Goal: Information Seeking & Learning: Understand process/instructions

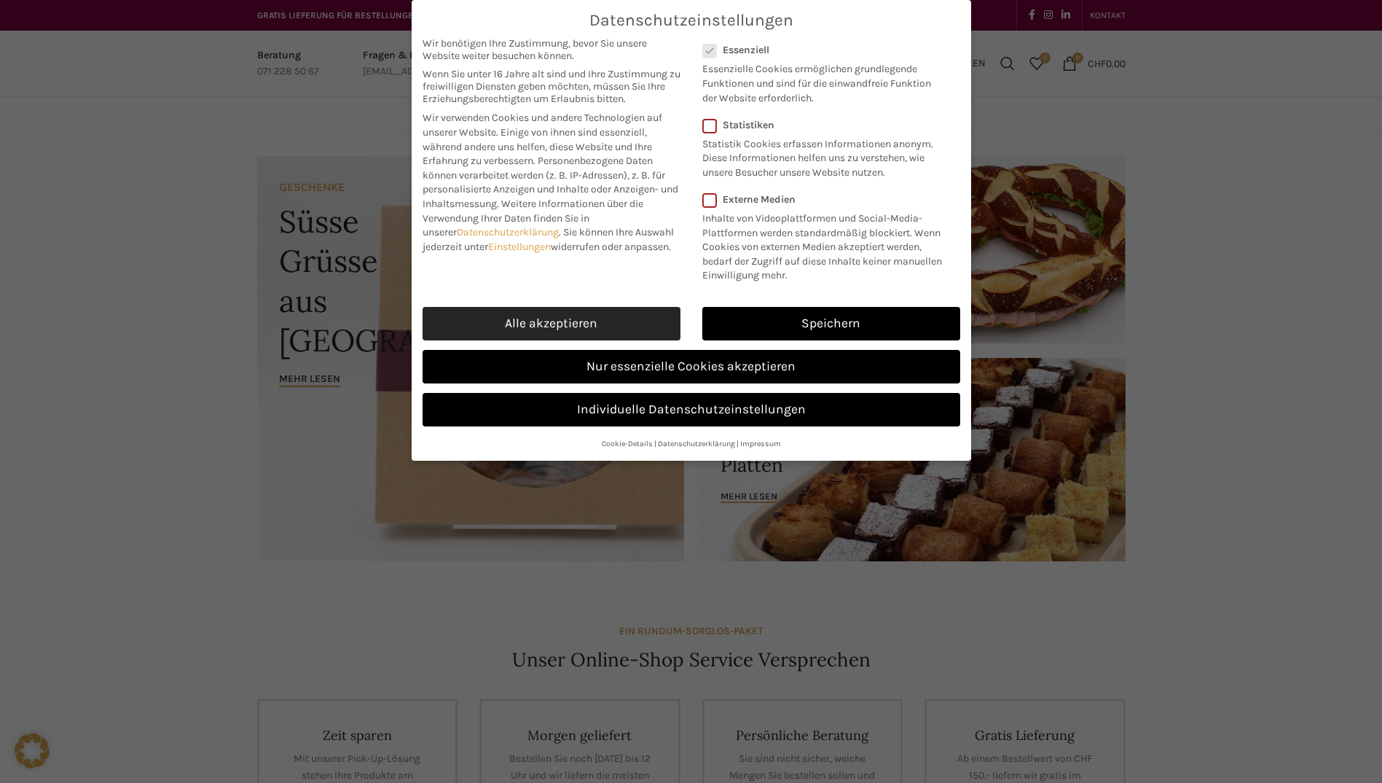
click at [575, 318] on link "Alle akzeptieren" at bounding box center [552, 324] width 258 height 34
checkbox input "true"
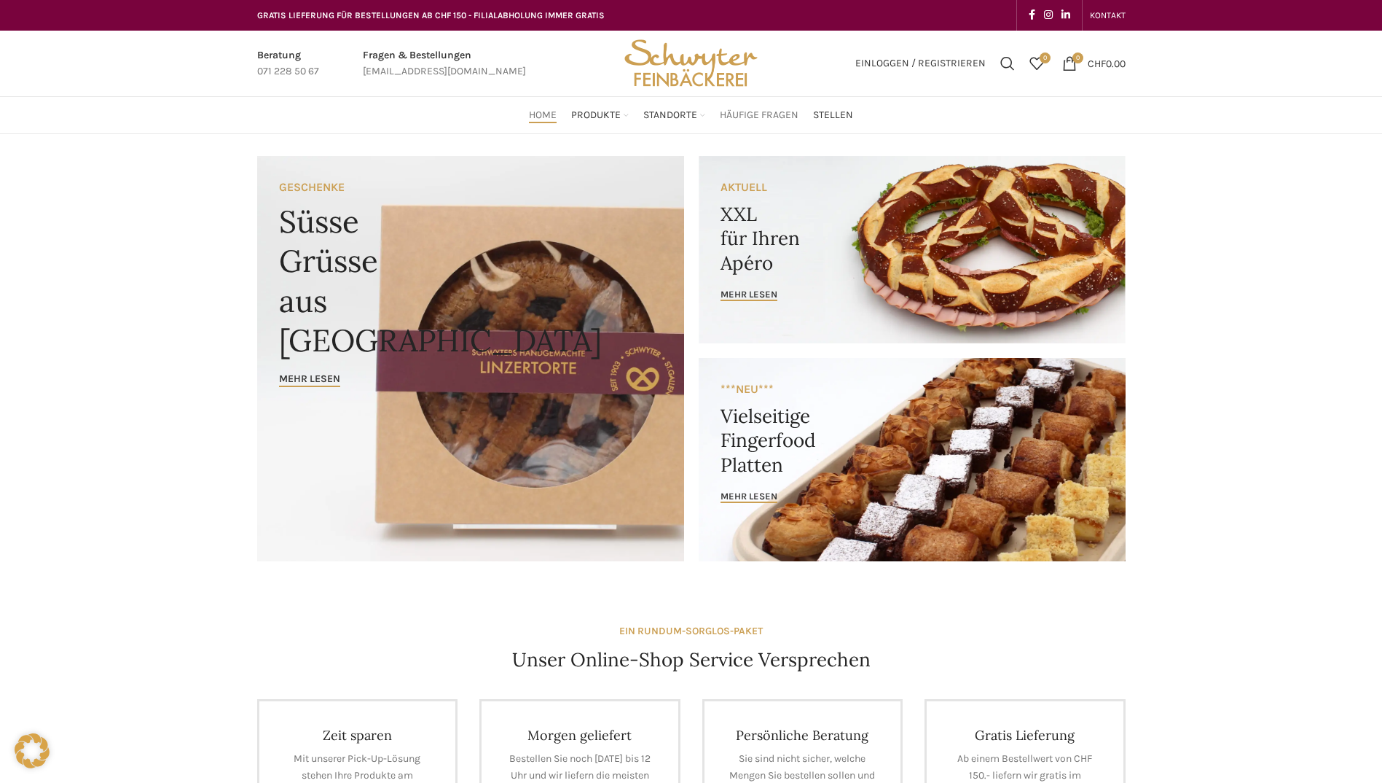
click at [756, 113] on span "Häufige Fragen" at bounding box center [759, 116] width 79 height 14
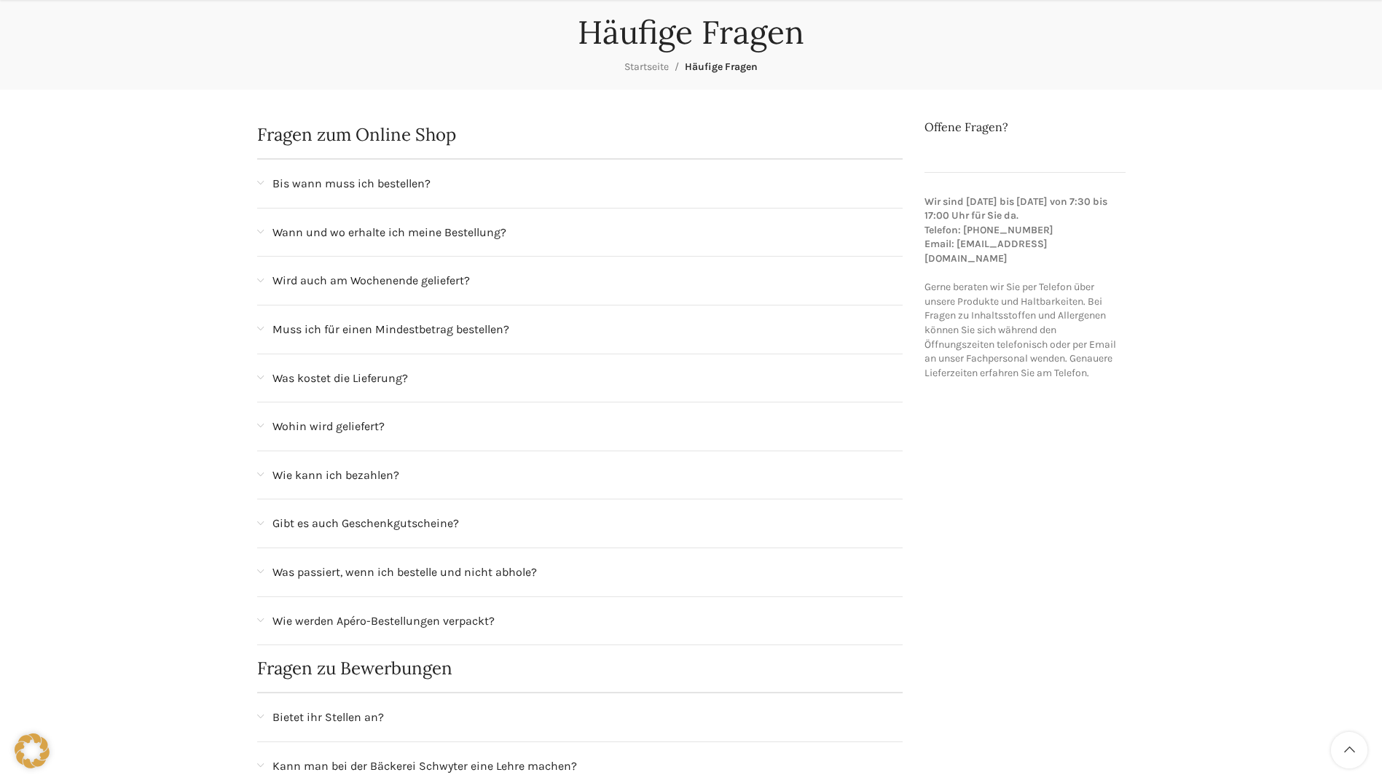
scroll to position [146, 0]
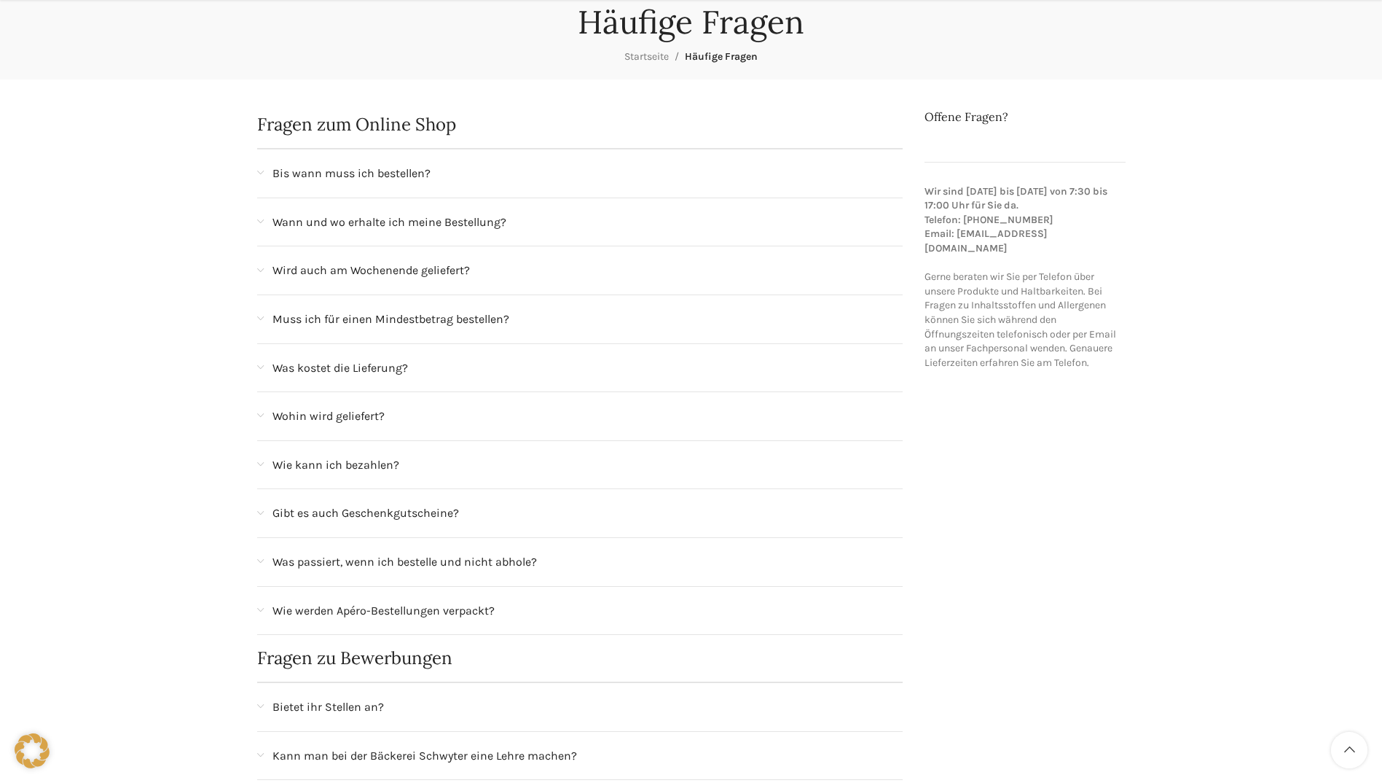
click at [265, 318] on div "Muss ich für einen Mindestbetrag bestellen?" at bounding box center [580, 319] width 646 height 48
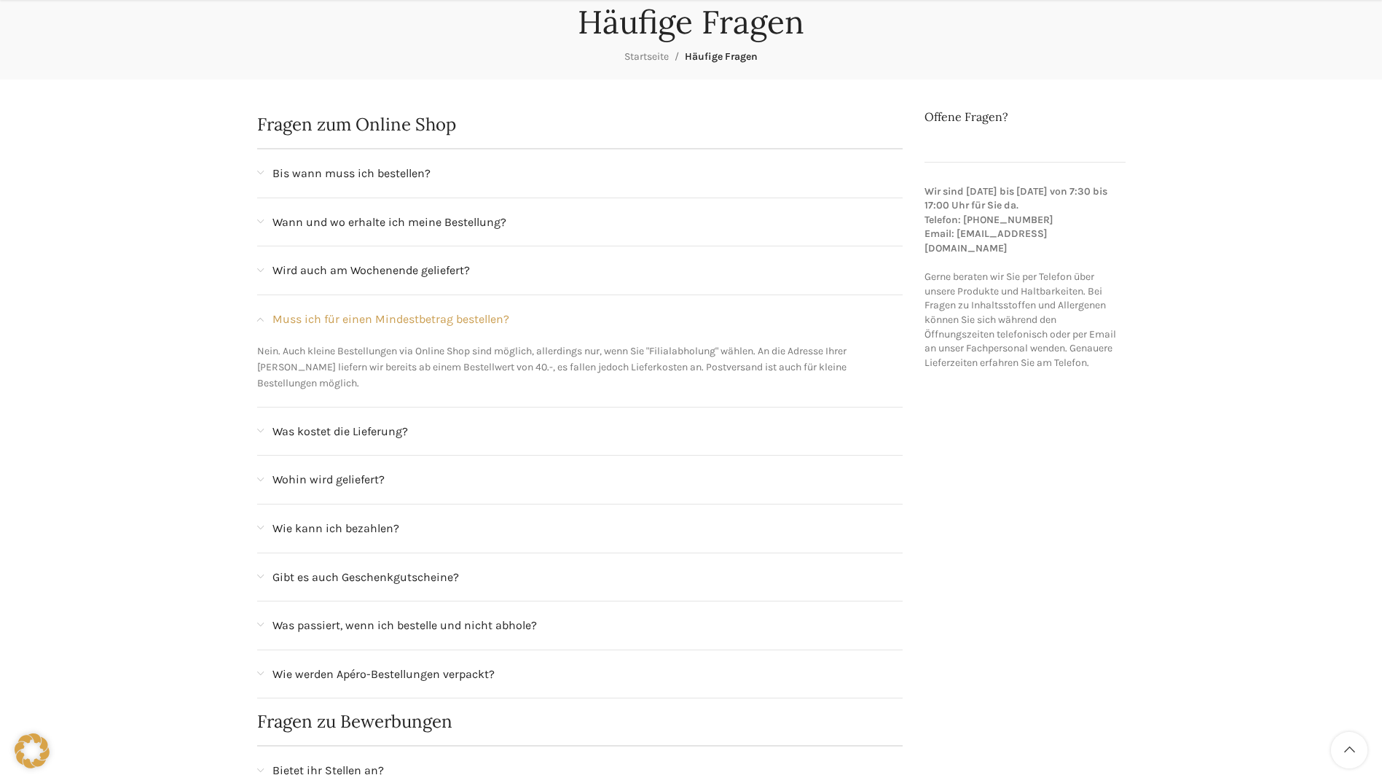
click at [259, 427] on span at bounding box center [260, 431] width 7 height 8
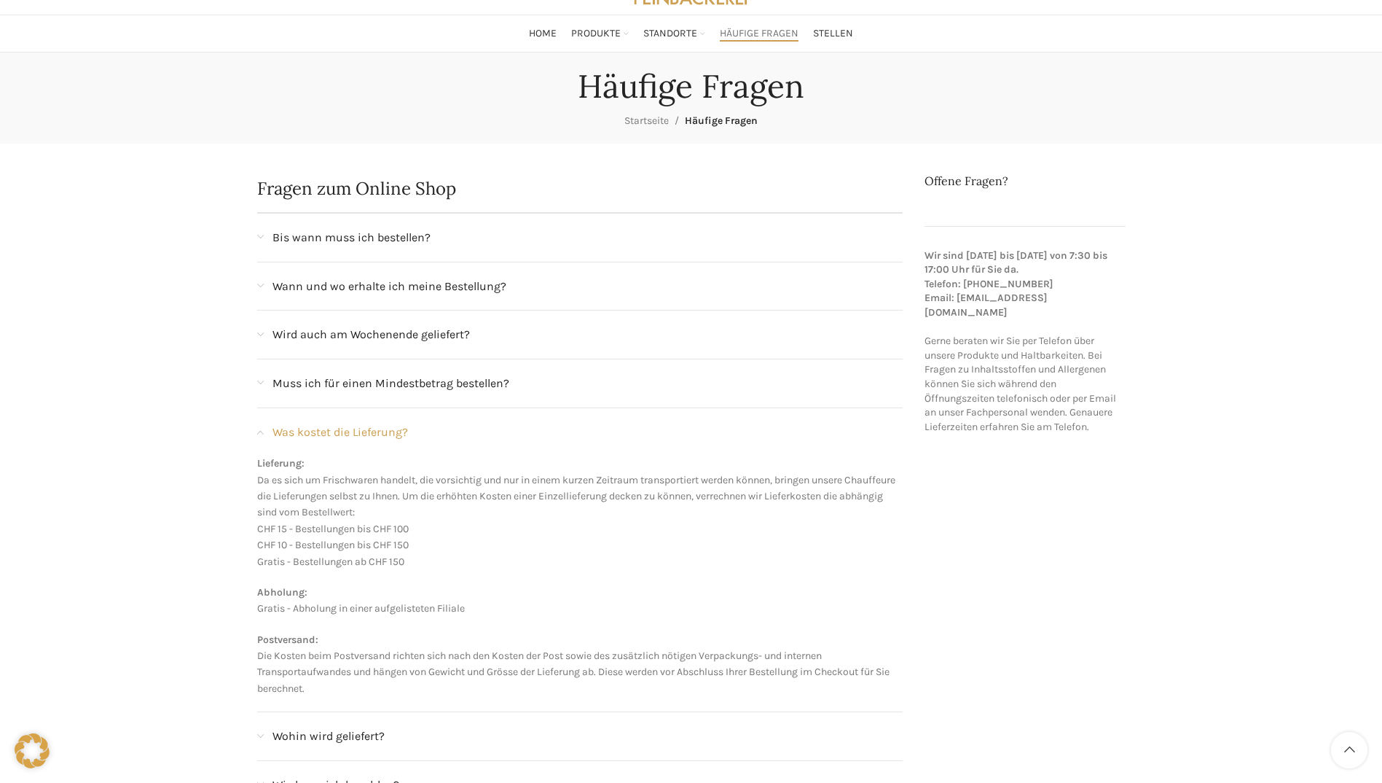
scroll to position [0, 0]
